Goal: Task Accomplishment & Management: Manage account settings

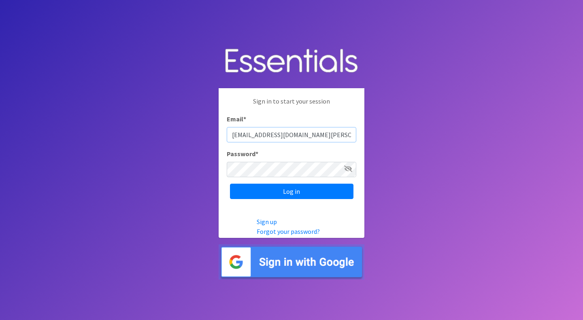
type input "[EMAIL_ADDRESS][DOMAIN_NAME][PERSON_NAME]"
click at [347, 168] on icon at bounding box center [348, 169] width 8 height 6
click at [292, 192] on input "Log in" at bounding box center [292, 191] width 124 height 15
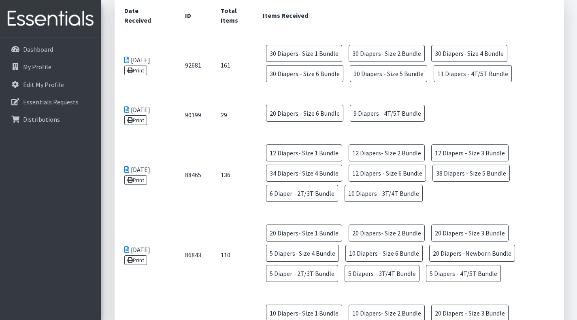
scroll to position [463, 0]
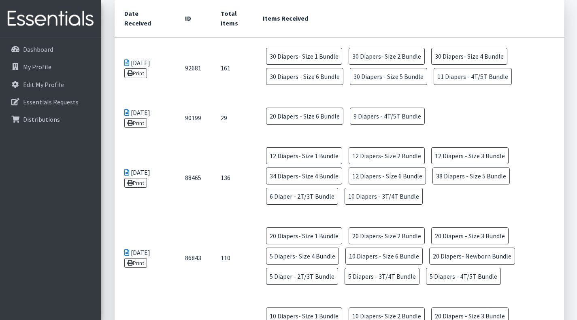
click at [549, 250] on td "20 Diapers- Size 1 Bundle 20 Diapers- Size 2 Bundle 20 Diapers - Size 3 Bundle …" at bounding box center [408, 258] width 311 height 80
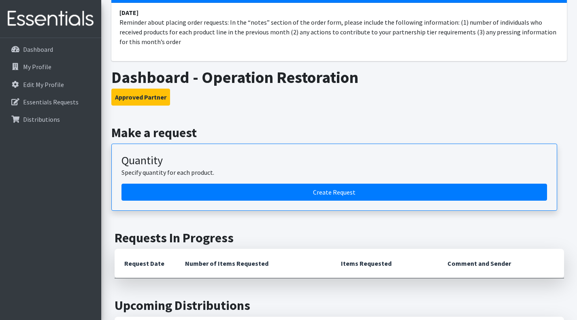
scroll to position [76, 0]
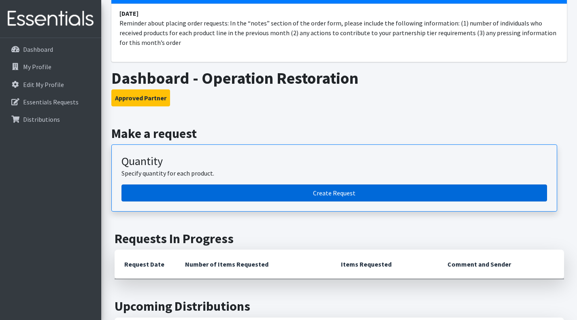
click at [453, 191] on link "Create Request" at bounding box center [335, 193] width 426 height 17
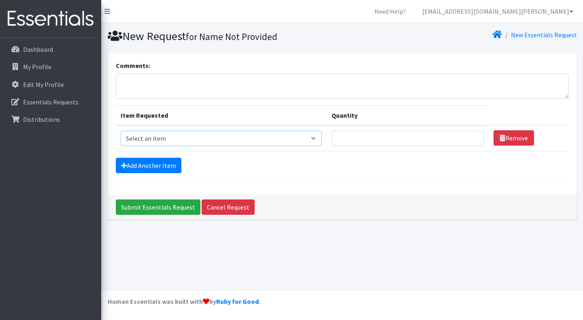
click at [312, 138] on select "Select an item Diaper - 2T/3T Bundle Diapers - 3T/4T Bundle Diapers - 4T/5T Bun…" at bounding box center [221, 138] width 201 height 15
click at [308, 139] on select "Select an item Diaper - 2T/3T Bundle Diapers - 3T/4T Bundle Diapers - 4T/5T Bun…" at bounding box center [221, 138] width 201 height 15
select select "14874"
click at [121, 131] on select "Select an item Diaper - 2T/3T Bundle Diapers - 3T/4T Bundle Diapers - 4T/5T Bun…" at bounding box center [221, 138] width 201 height 15
click at [417, 141] on input "Quantity" at bounding box center [408, 138] width 152 height 15
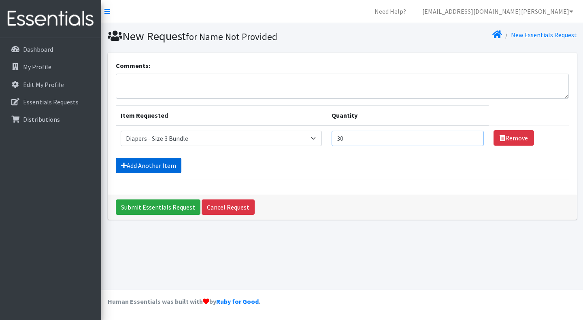
type input "30"
click at [156, 172] on link "Add Another Item" at bounding box center [149, 165] width 66 height 15
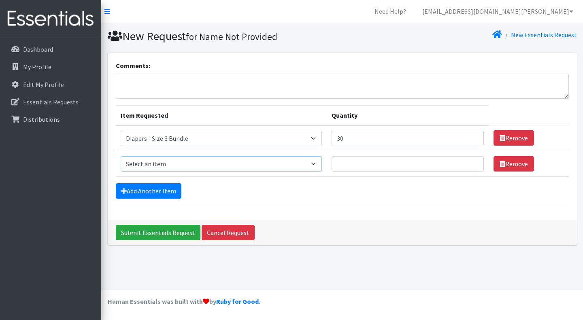
click at [320, 165] on select "Select an item Diaper - 2T/3T Bundle Diapers - 3T/4T Bundle Diapers - 4T/5T Bun…" at bounding box center [221, 163] width 201 height 15
select select "14875"
click at [121, 156] on select "Select an item Diaper - 2T/3T Bundle Diapers - 3T/4T Bundle Diapers - 4T/5T Bun…" at bounding box center [221, 163] width 201 height 15
click at [435, 167] on input "Quantity" at bounding box center [408, 163] width 152 height 15
type input "10"
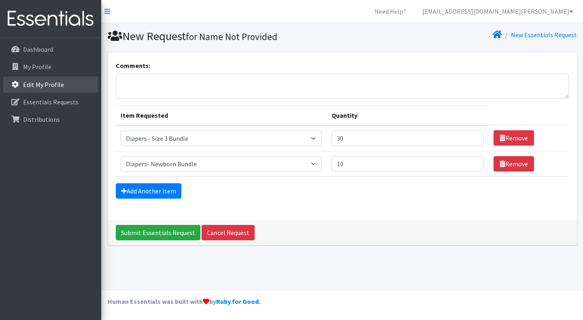
click at [32, 84] on p "Edit My Profile" at bounding box center [43, 85] width 41 height 8
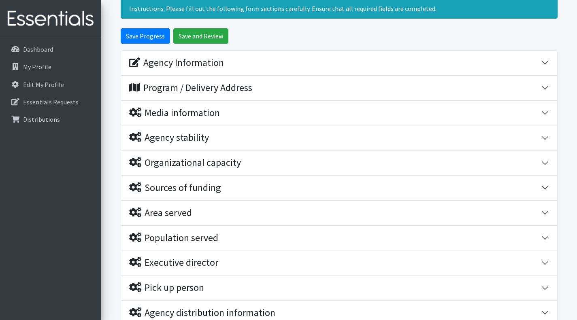
scroll to position [56, 0]
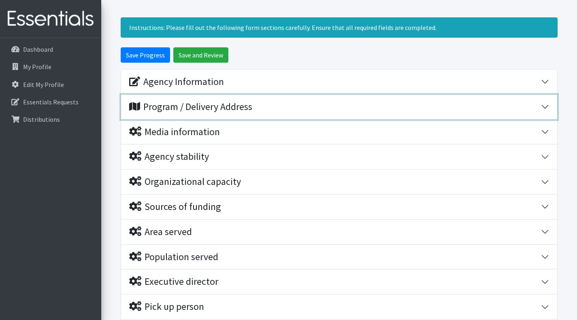
click at [198, 109] on div "Program / Delivery Address" at bounding box center [190, 107] width 123 height 12
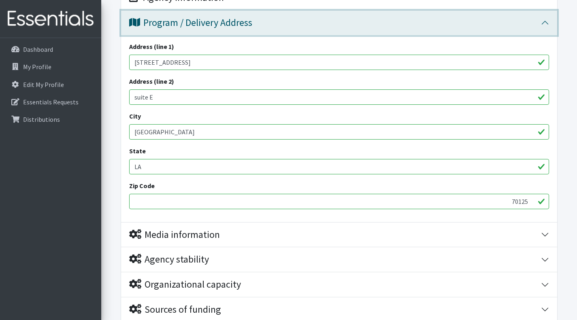
scroll to position [148, 0]
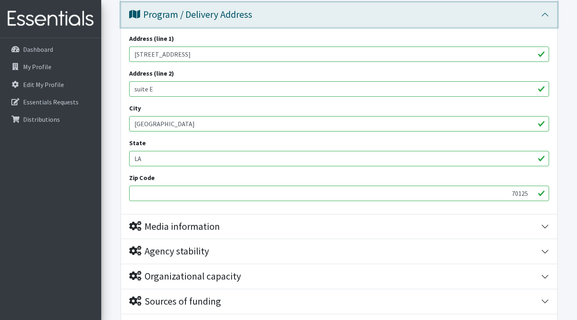
click at [546, 14] on button "Program / Delivery Address" at bounding box center [339, 14] width 436 height 25
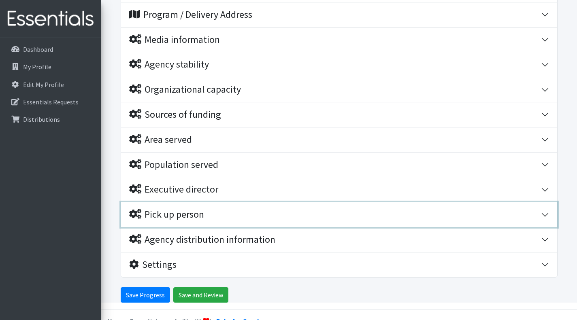
click at [175, 214] on div "Pick up person" at bounding box center [166, 215] width 75 height 12
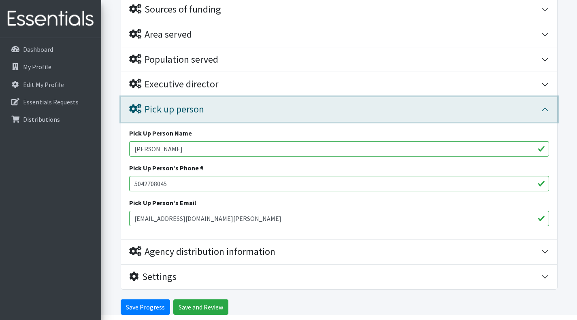
scroll to position [265, 0]
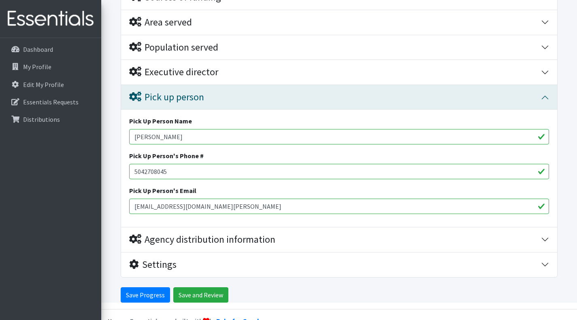
click at [226, 131] on input "Dorothy Bailey" at bounding box center [339, 136] width 420 height 15
type input "D"
type input "[PERSON_NAME]"
click at [225, 174] on input "5042708045" at bounding box center [339, 171] width 420 height 15
type input "[PHONE_NUMBER]"
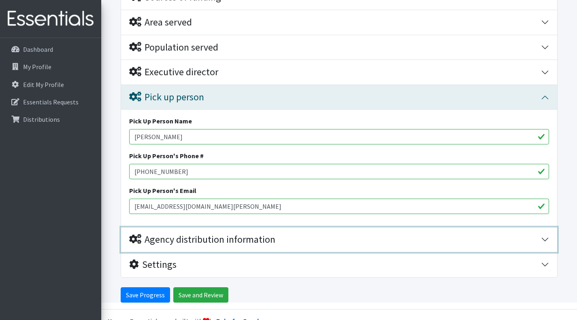
click at [288, 243] on div "Agency distribution information" at bounding box center [335, 240] width 412 height 12
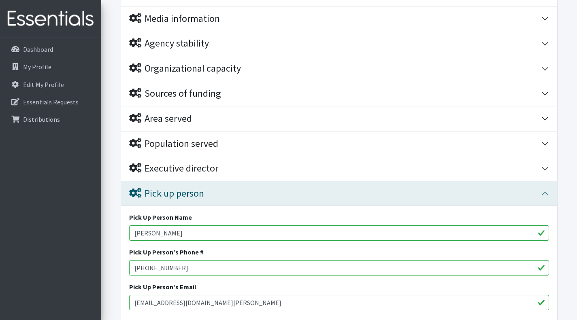
scroll to position [169, 0]
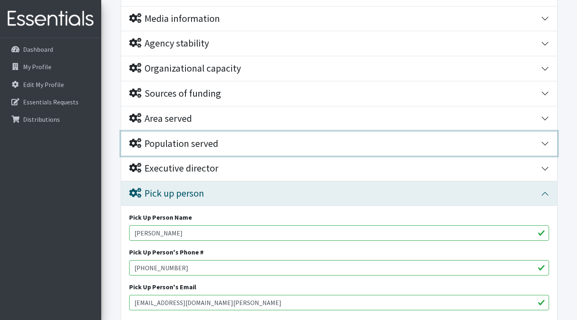
click at [218, 142] on div "Population served" at bounding box center [173, 144] width 89 height 12
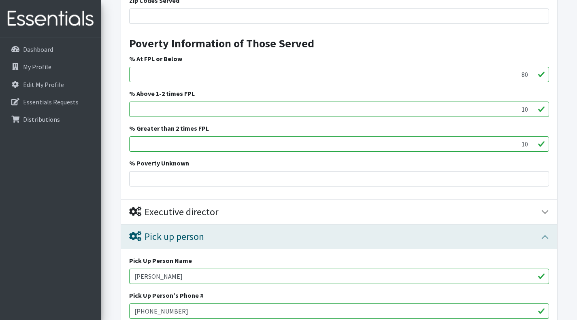
scroll to position [743, 0]
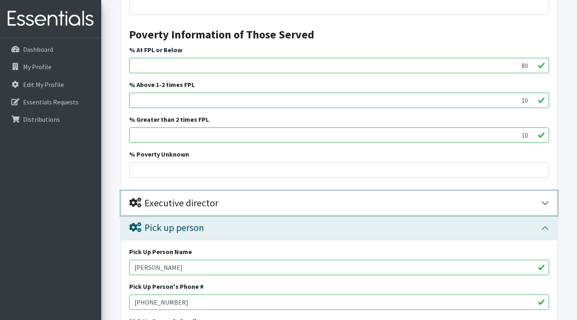
click at [546, 202] on button "Executive director" at bounding box center [339, 203] width 436 height 25
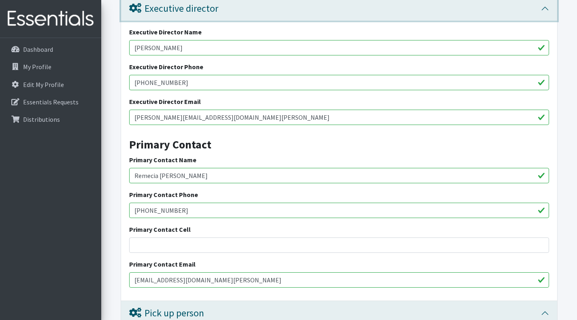
scroll to position [938, 0]
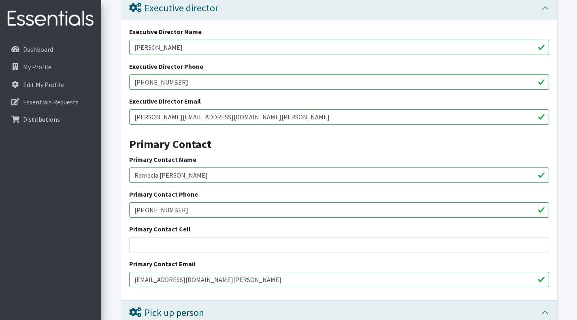
click at [234, 175] on input "Remecia Vickers" at bounding box center [339, 175] width 420 height 15
type input "R"
type input "Trashanda [PERSON_NAME]"
click at [219, 212] on input "(504) 494-3073" at bounding box center [339, 210] width 420 height 15
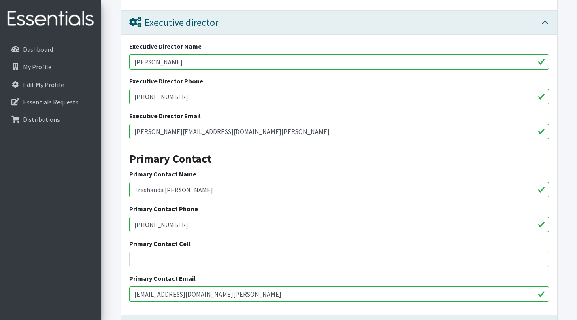
scroll to position [923, 0]
type input "[PHONE_NUMBER]"
click at [224, 294] on input "remecia@or-nola.org" at bounding box center [339, 294] width 420 height 15
type input "r"
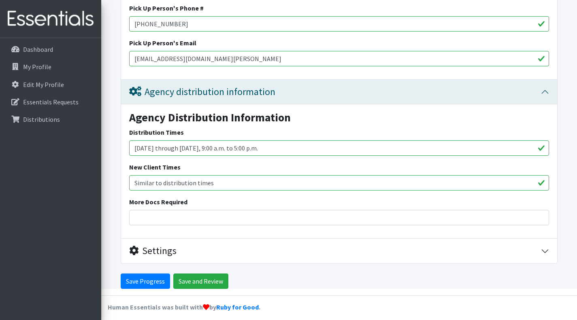
scroll to position [1307, 0]
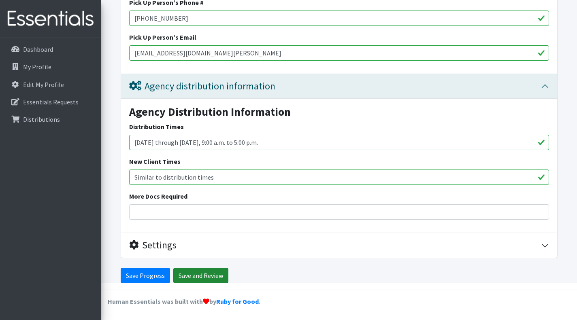
type input "[EMAIL_ADDRESS][DOMAIN_NAME][PERSON_NAME]"
click at [200, 276] on input "Save and Review" at bounding box center [200, 275] width 55 height 15
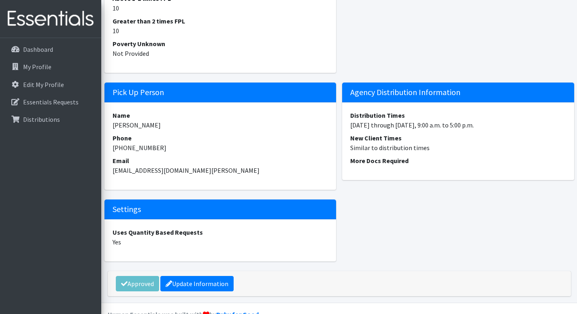
scroll to position [1364, 0]
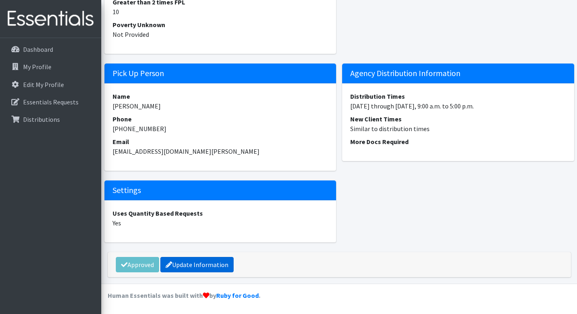
click at [192, 267] on link "Update Information" at bounding box center [196, 264] width 73 height 15
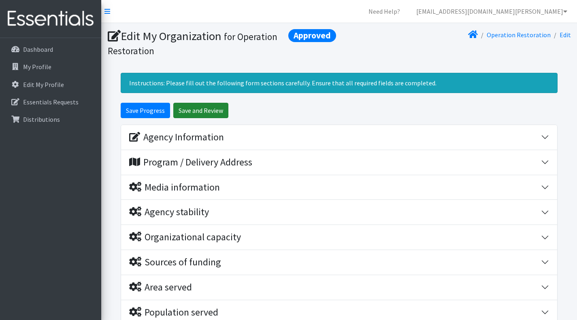
click at [198, 112] on input "Save and Review" at bounding box center [200, 110] width 55 height 15
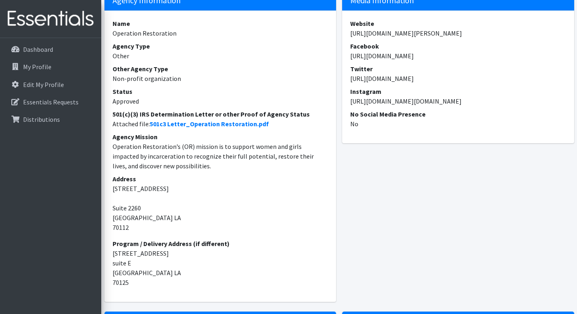
scroll to position [121, 0]
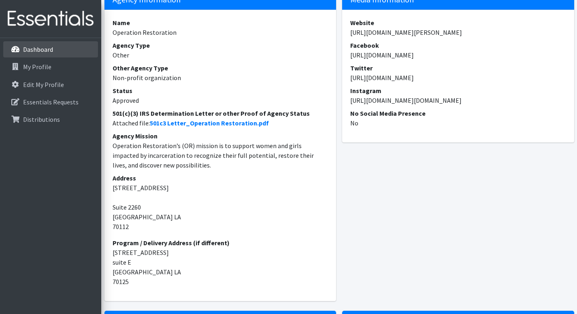
click at [41, 49] on p "Dashboard" at bounding box center [38, 49] width 30 height 8
